Goal: Book appointment/travel/reservation

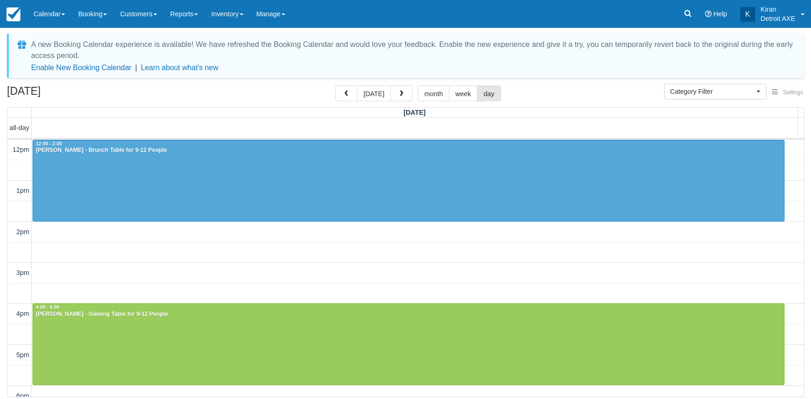
select select
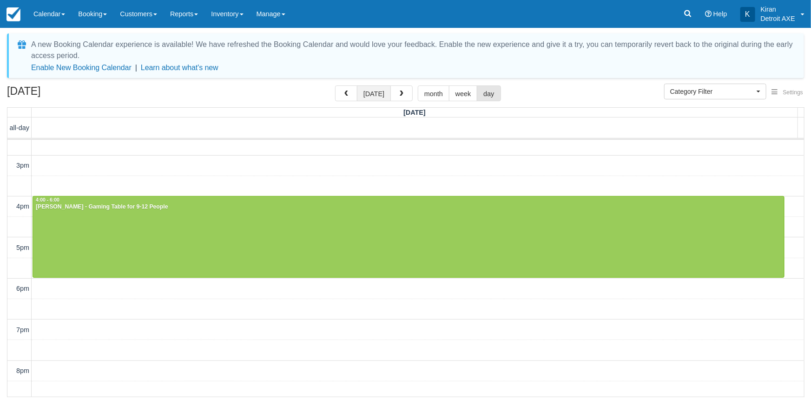
click at [369, 92] on button "today" at bounding box center [374, 94] width 34 height 16
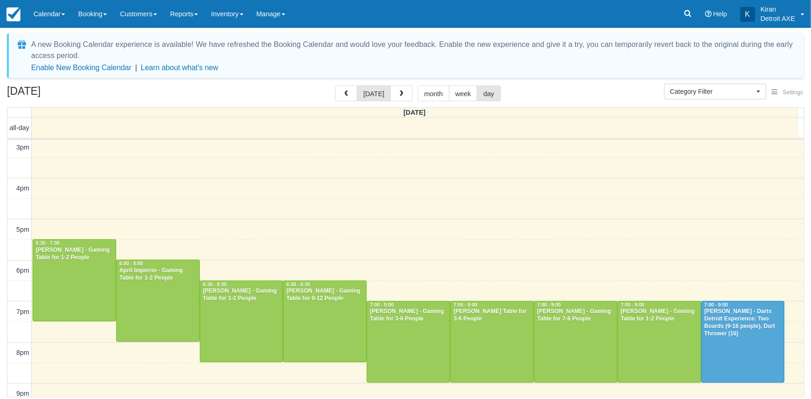
scroll to position [126, 0]
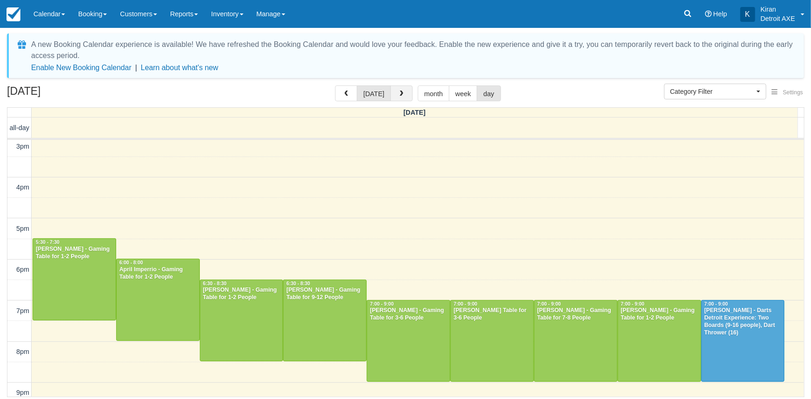
click at [398, 92] on span "button" at bounding box center [401, 94] width 7 height 7
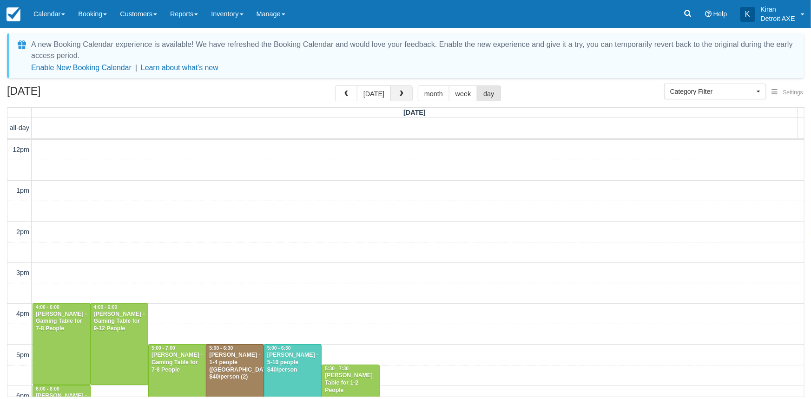
scroll to position [214, 0]
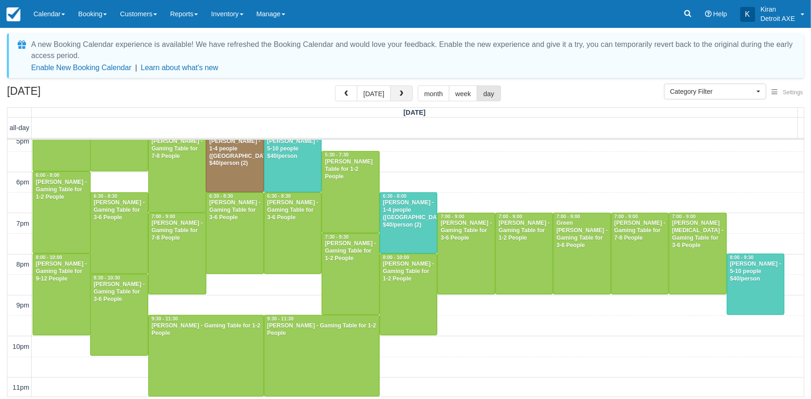
click at [398, 92] on span "button" at bounding box center [401, 94] width 7 height 7
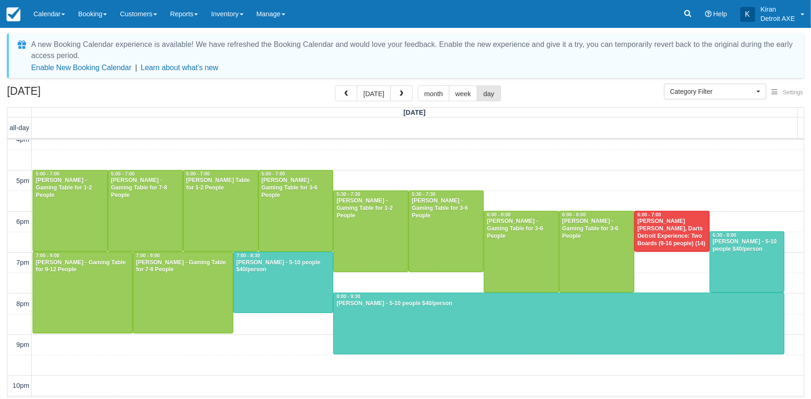
scroll to position [296, 0]
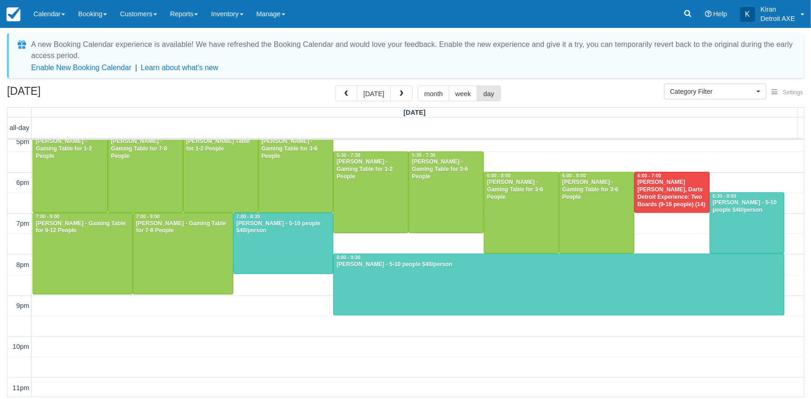
click at [270, 278] on div "10am 11am 12pm 1pm 2pm 3pm 4pm 5pm 6pm 7pm 8pm 9pm 10pm 11pm 8:30 - 9:00 10:00 …" at bounding box center [405, 121] width 797 height 554
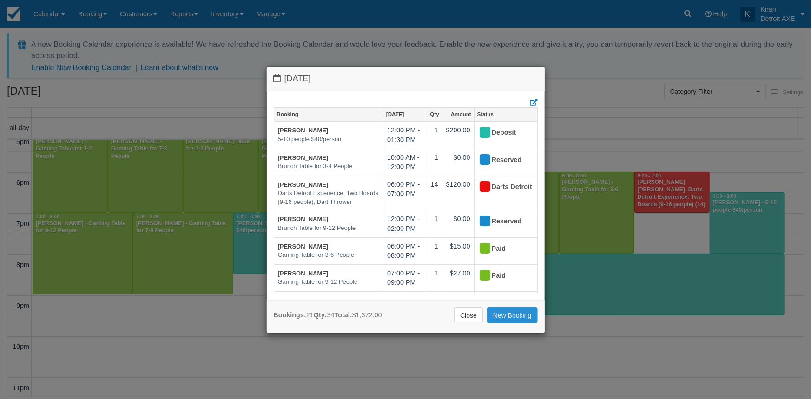
click at [514, 316] on link "New Booking" at bounding box center [512, 316] width 51 height 16
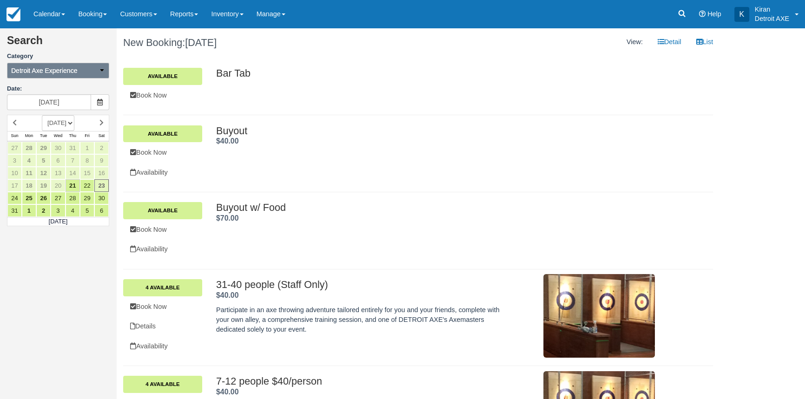
click at [73, 69] on span "Detroit Axe Experience" at bounding box center [44, 70] width 66 height 9
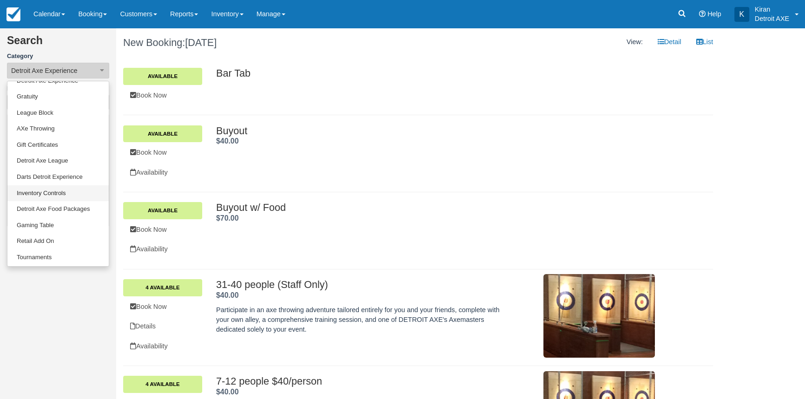
scroll to position [76, 0]
click at [34, 220] on link "Gaming Table" at bounding box center [57, 225] width 101 height 16
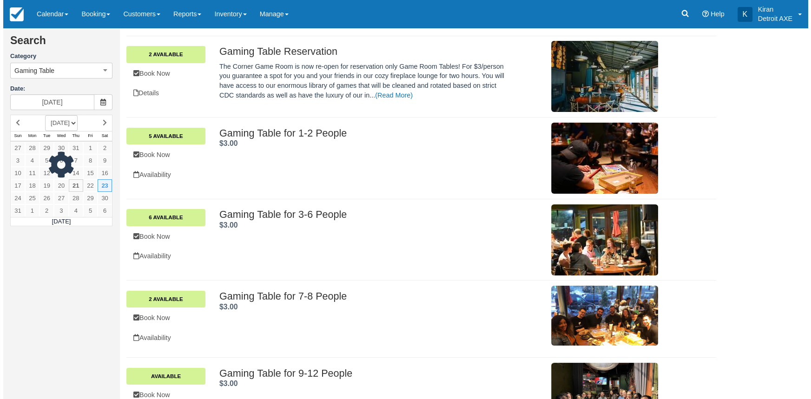
scroll to position [126, 0]
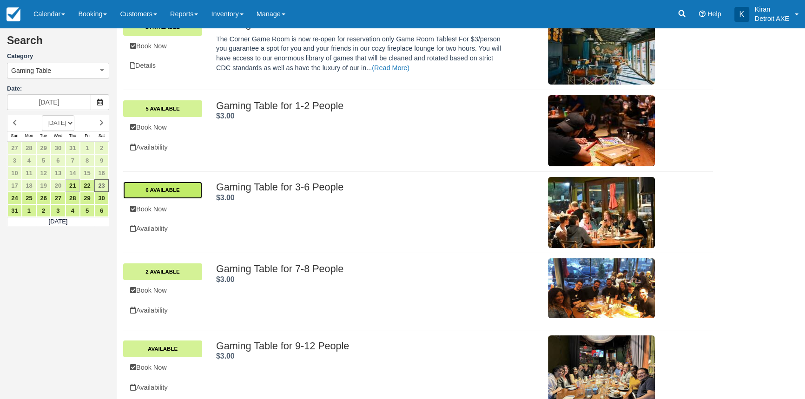
click at [167, 187] on link "6 Available" at bounding box center [162, 190] width 79 height 17
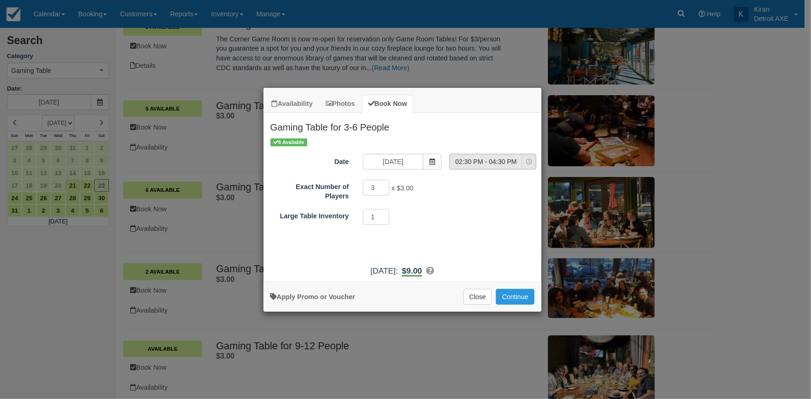
click at [486, 157] on span "02:30 PM - 04:30 PM" at bounding box center [486, 161] width 72 height 9
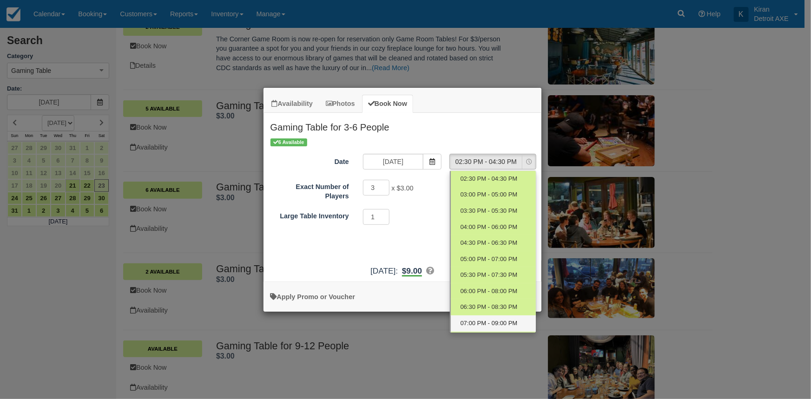
scroll to position [42, 0]
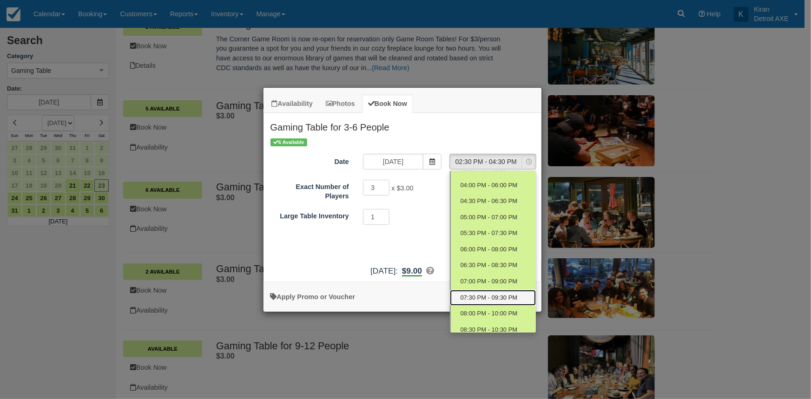
click at [494, 296] on span "07:30 PM - 09:30 PM" at bounding box center [488, 298] width 57 height 9
select select "10"
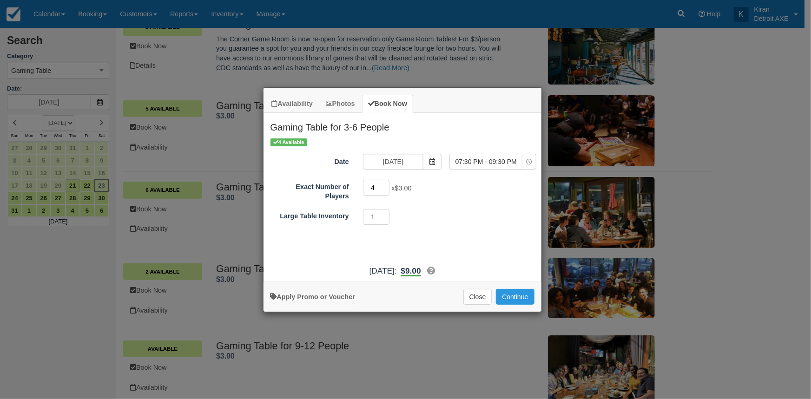
click at [386, 185] on input "4" at bounding box center [376, 188] width 27 height 16
click at [386, 185] on input "5" at bounding box center [376, 188] width 27 height 16
type input "6"
click at [386, 185] on input "6" at bounding box center [376, 188] width 27 height 16
click at [514, 293] on button "Continue" at bounding box center [515, 297] width 38 height 16
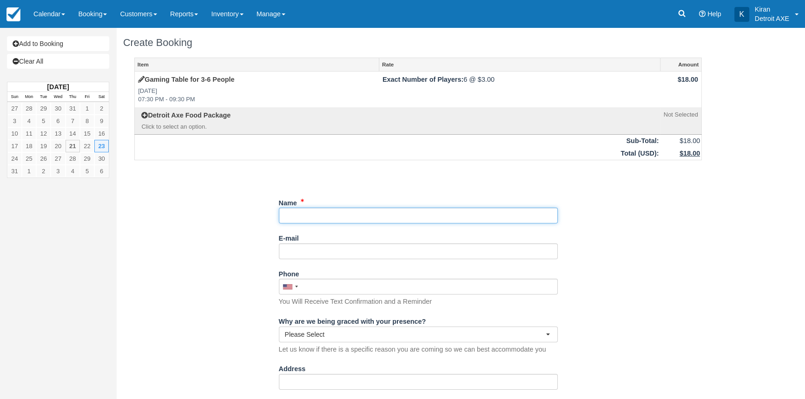
click at [329, 221] on input "Name" at bounding box center [418, 216] width 279 height 16
type input "[PERSON_NAME]"
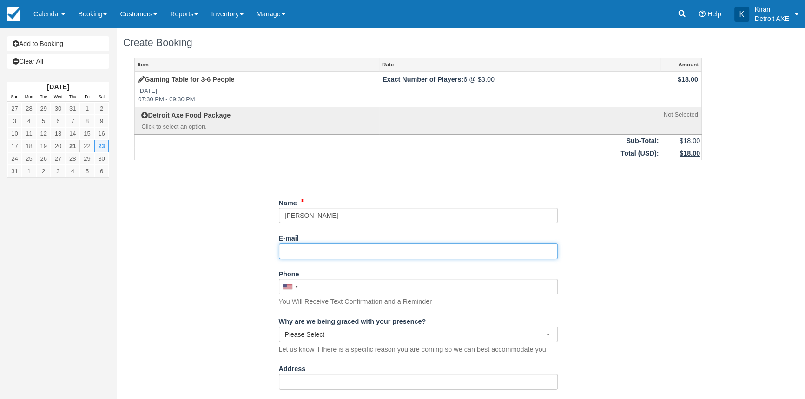
click at [337, 251] on input "E-mail" at bounding box center [418, 252] width 279 height 16
type input "[EMAIL_ADDRESS][DOMAIN_NAME]"
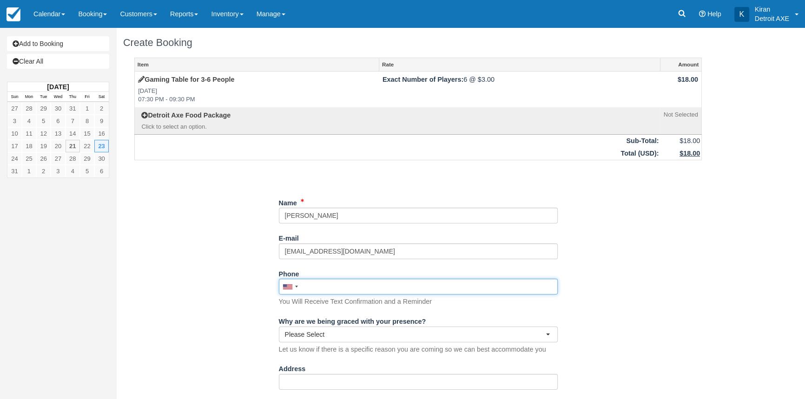
click at [346, 292] on input "Phone" at bounding box center [418, 287] width 279 height 16
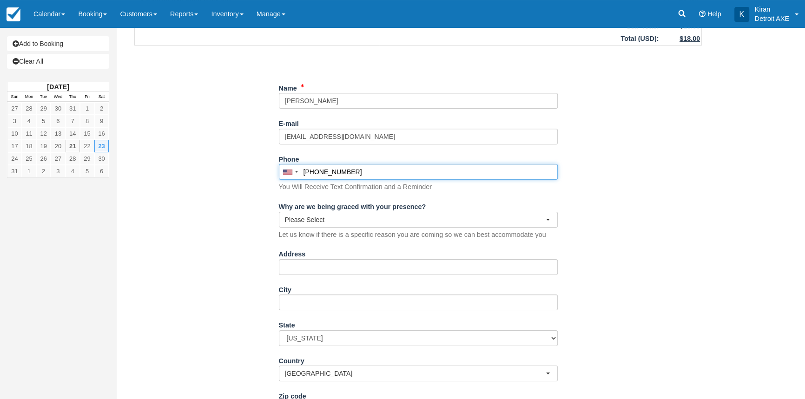
scroll to position [126, 0]
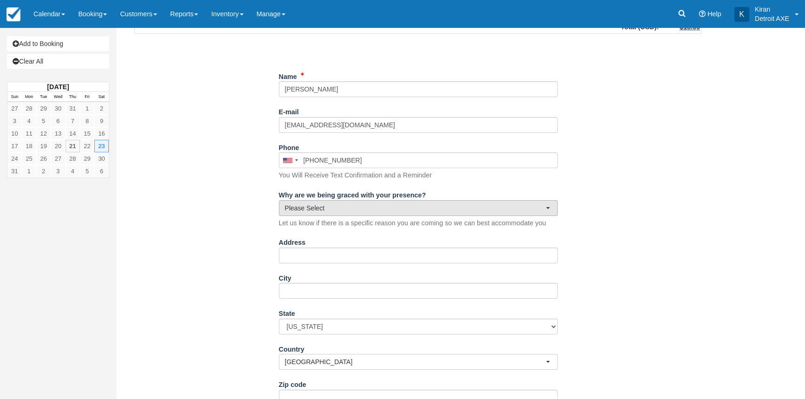
type input "(586) 224-8602"
click at [441, 210] on span "Please Select" at bounding box center [415, 208] width 261 height 9
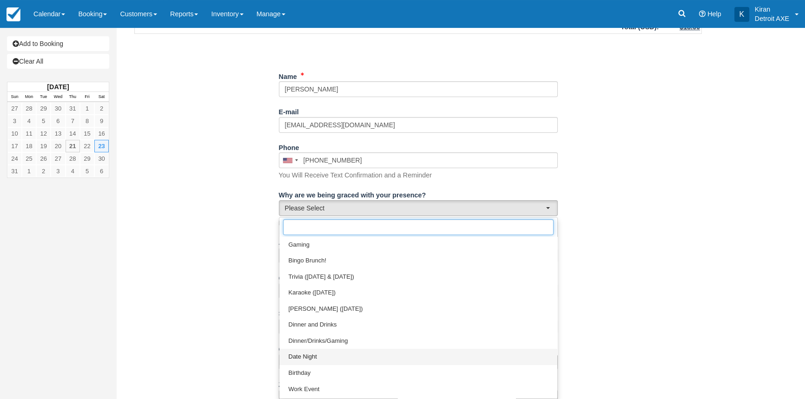
scroll to position [14, 0]
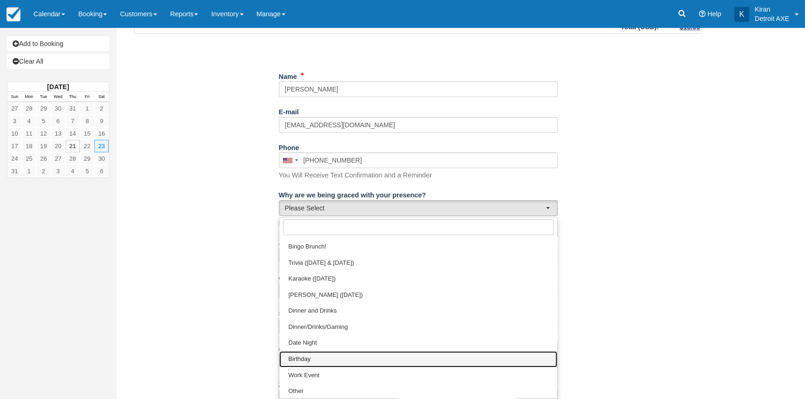
click at [320, 361] on link "Birthday" at bounding box center [418, 359] width 278 height 16
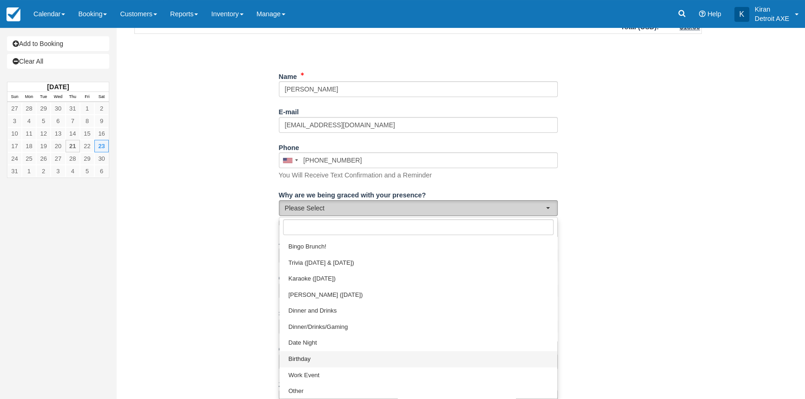
select select "Birthday"
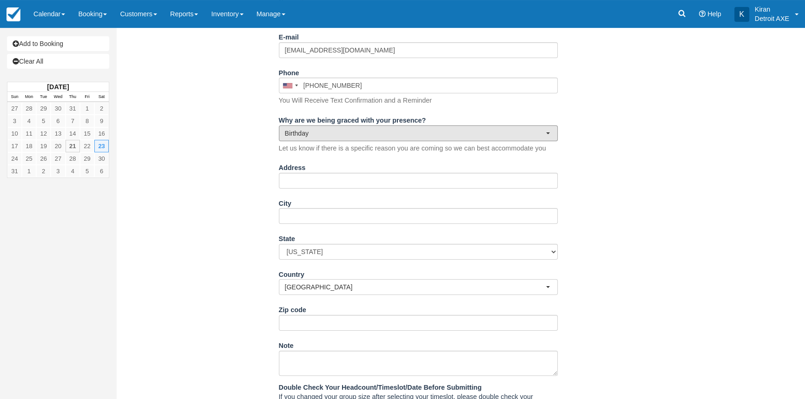
scroll to position [312, 0]
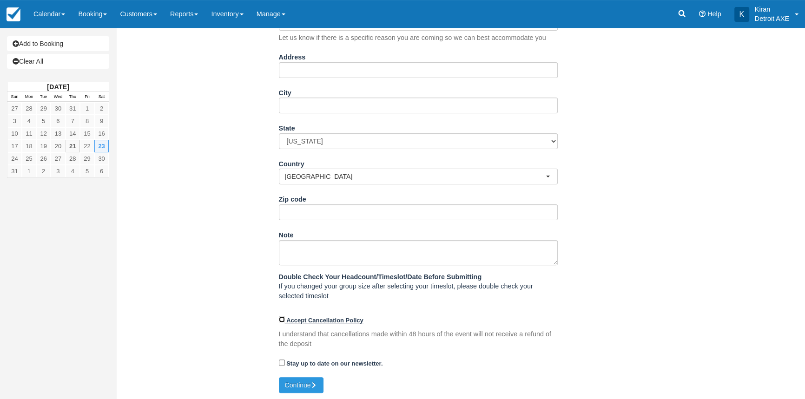
click at [281, 320] on input "Accept Cancellation Policy" at bounding box center [282, 319] width 6 height 6
checkbox input "true"
click at [297, 384] on button "Continue" at bounding box center [301, 385] width 45 height 16
type input "+15862248602"
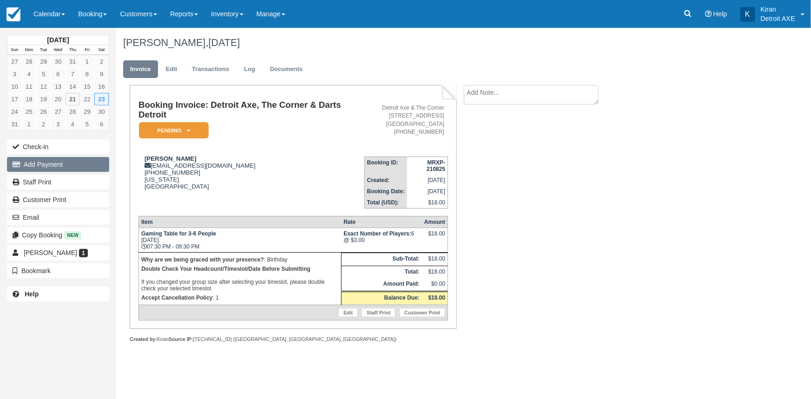
click at [55, 164] on button "Add Payment" at bounding box center [58, 164] width 102 height 15
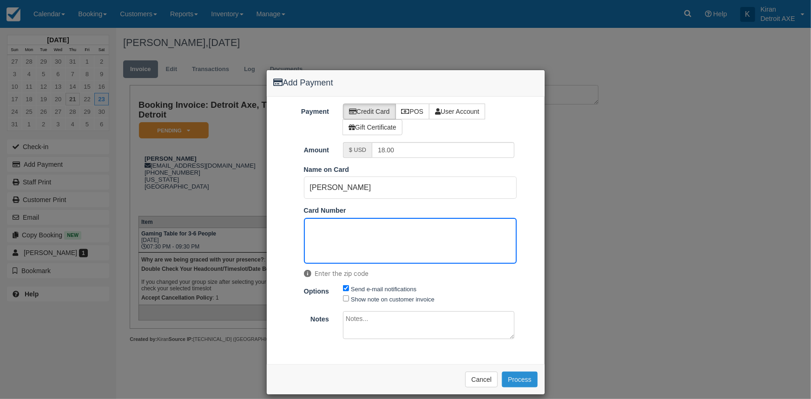
click at [514, 380] on button "Process" at bounding box center [520, 380] width 36 height 16
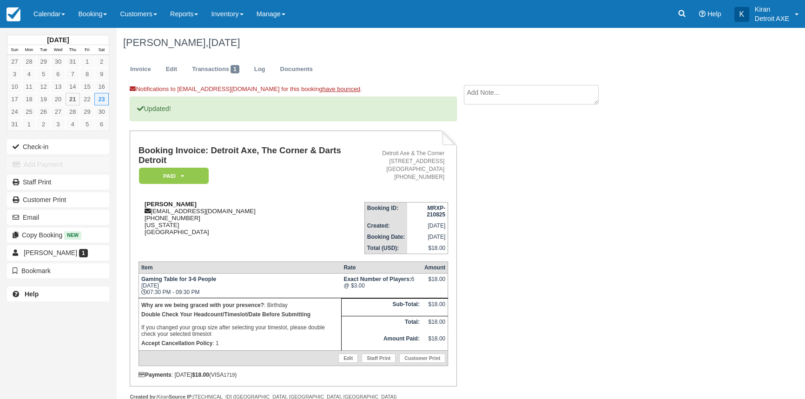
click at [256, 227] on div "[PERSON_NAME] [EMAIL_ADDRESS][DOMAIN_NAME] [PHONE_NUMBER] [US_STATE] [GEOGRAPHI…" at bounding box center [251, 218] width 226 height 35
click at [71, 12] on link "Calendar" at bounding box center [49, 14] width 45 height 28
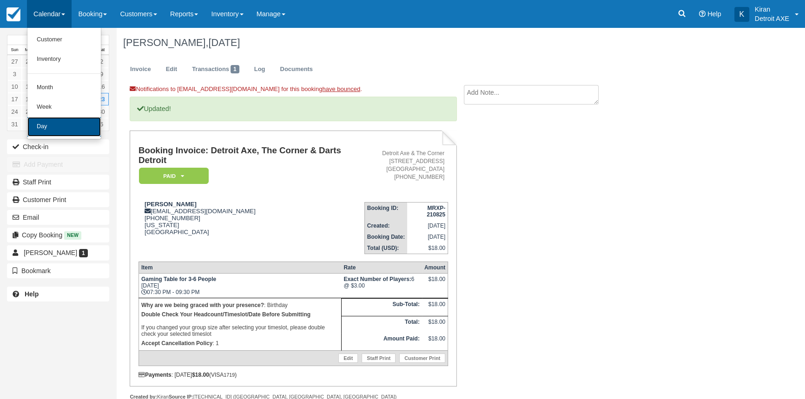
click at [70, 128] on link "Day" at bounding box center [63, 127] width 73 height 20
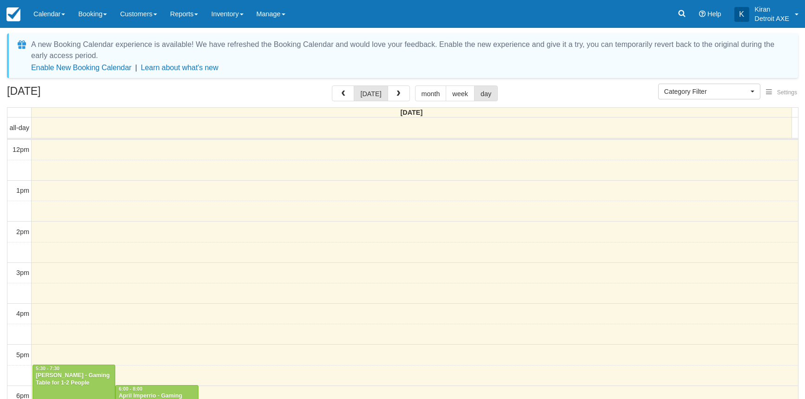
select select
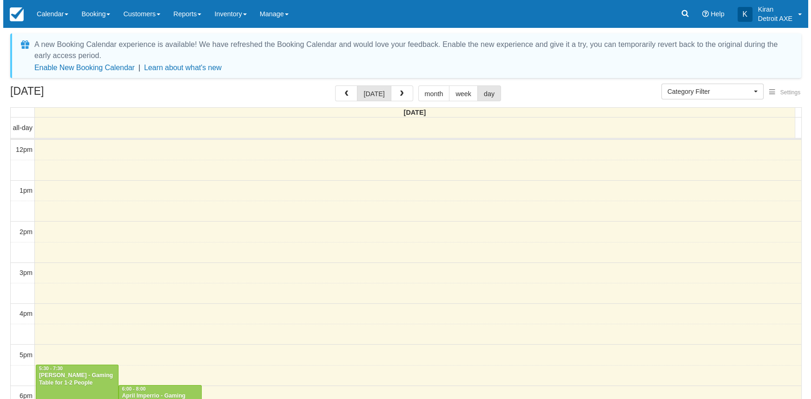
scroll to position [164, 0]
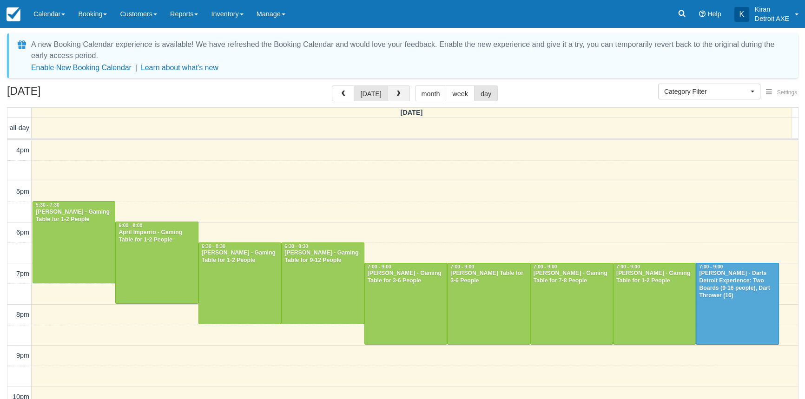
click at [396, 92] on span "button" at bounding box center [398, 94] width 7 height 7
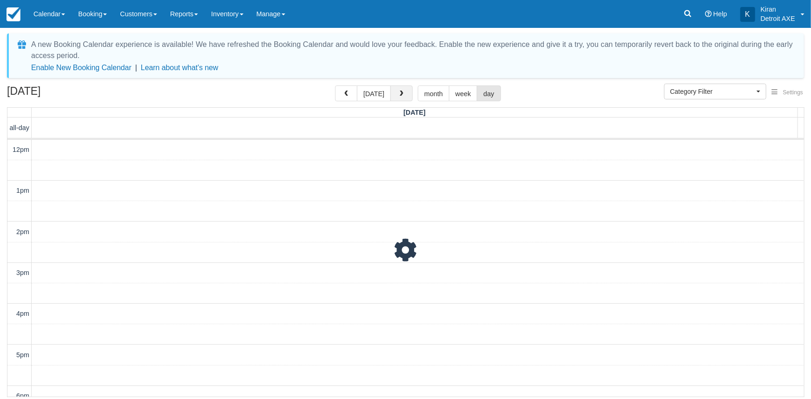
scroll to position [214, 0]
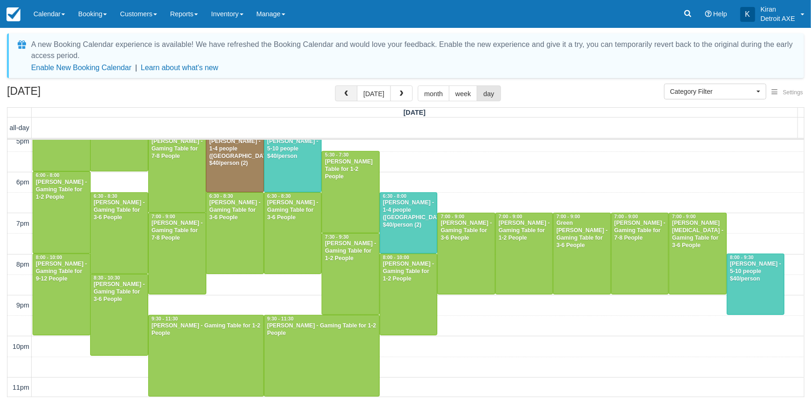
click at [349, 92] on span "button" at bounding box center [346, 94] width 7 height 7
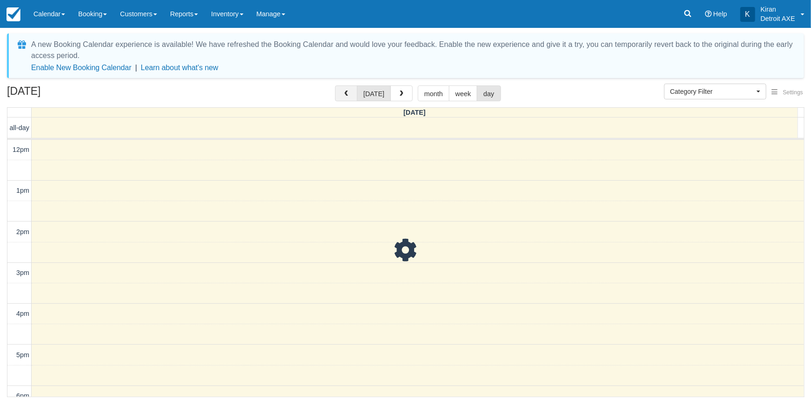
scroll to position [214, 0]
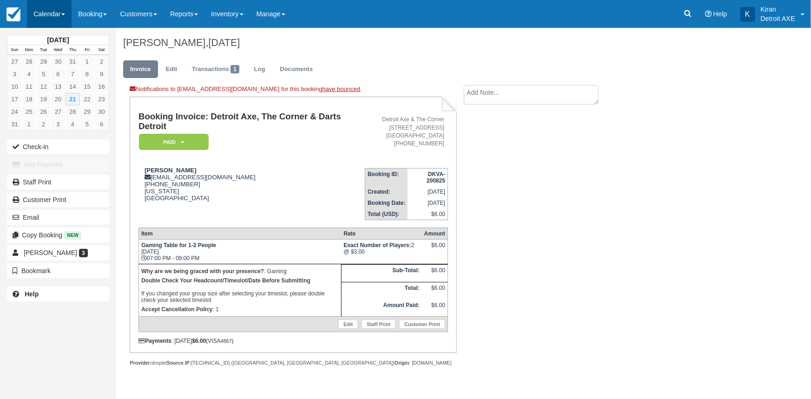
click at [66, 12] on link "Calendar" at bounding box center [49, 14] width 45 height 28
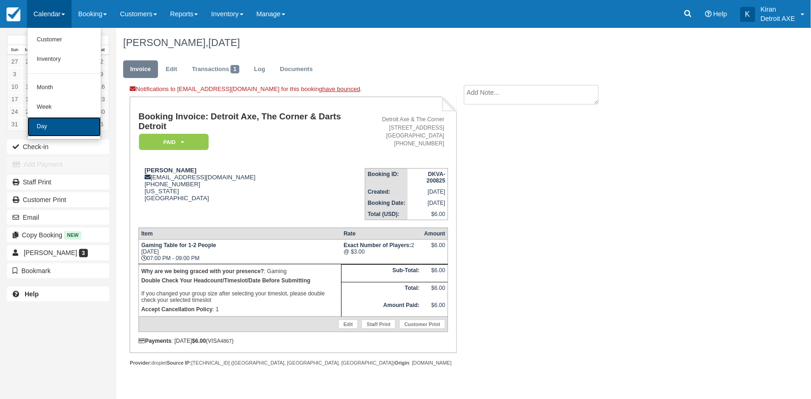
click at [59, 123] on link "Day" at bounding box center [63, 127] width 73 height 20
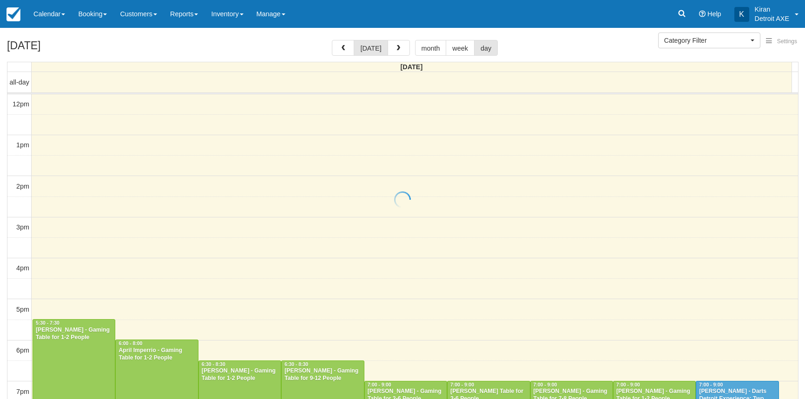
select select
